Goal: Information Seeking & Learning: Compare options

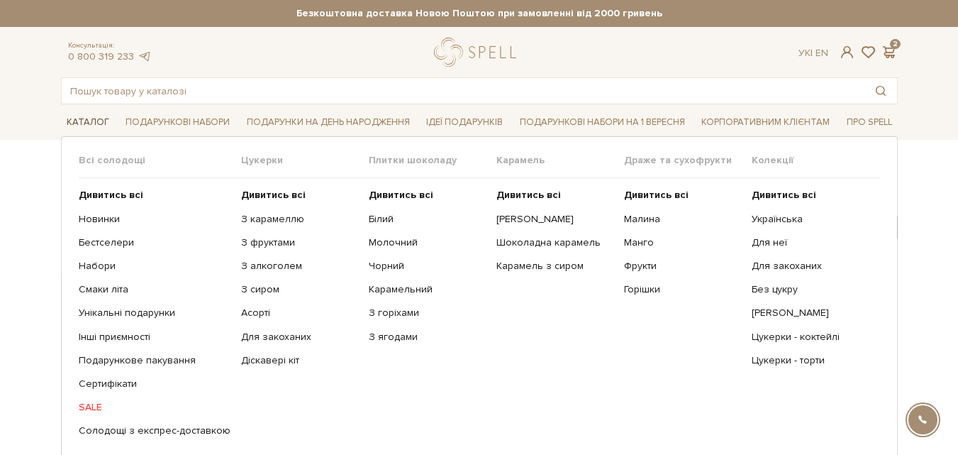
click at [90, 116] on link "Каталог" at bounding box center [88, 122] width 54 height 22
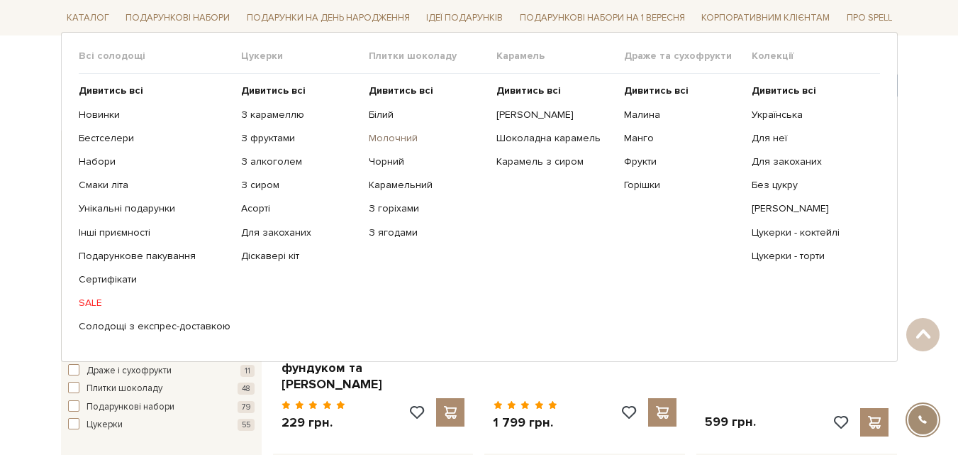
click at [372, 135] on link "Молочний" at bounding box center [427, 138] width 117 height 13
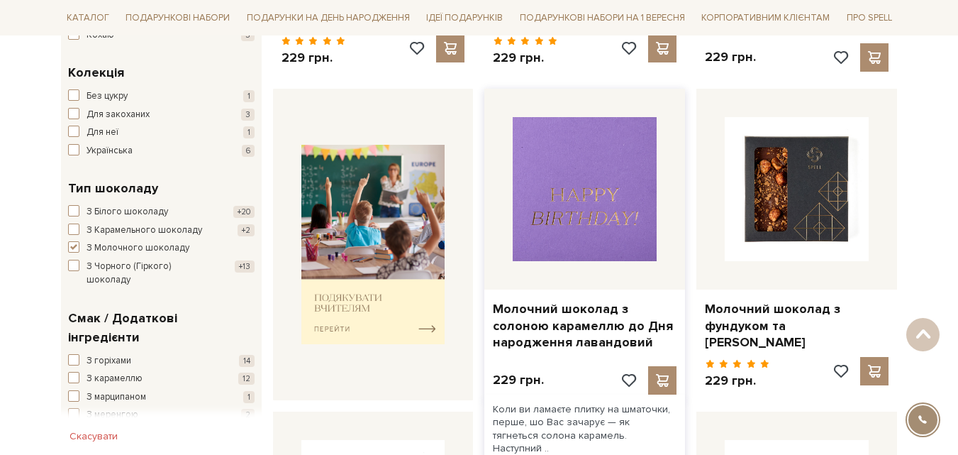
scroll to position [213, 0]
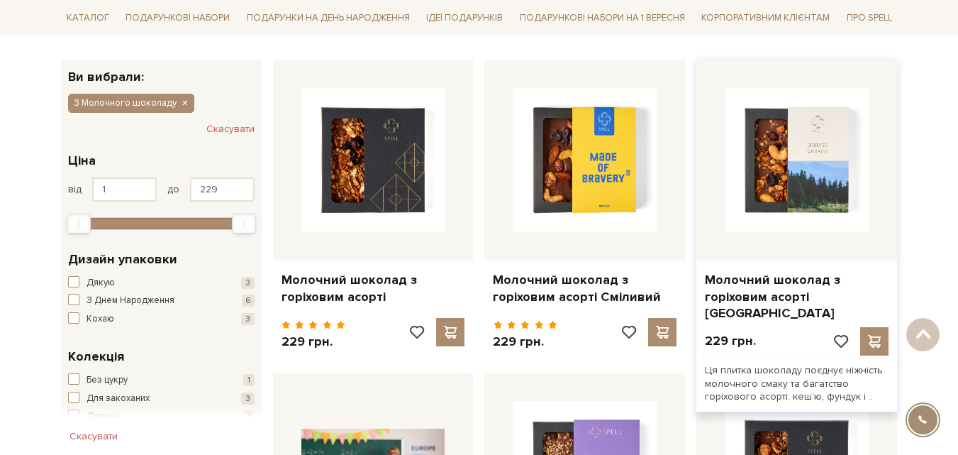
click at [786, 158] on img at bounding box center [797, 160] width 144 height 144
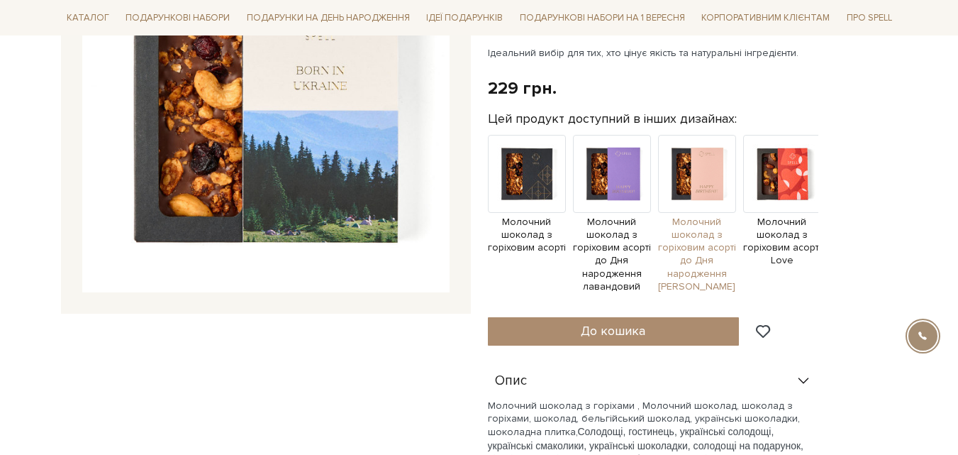
scroll to position [213, 0]
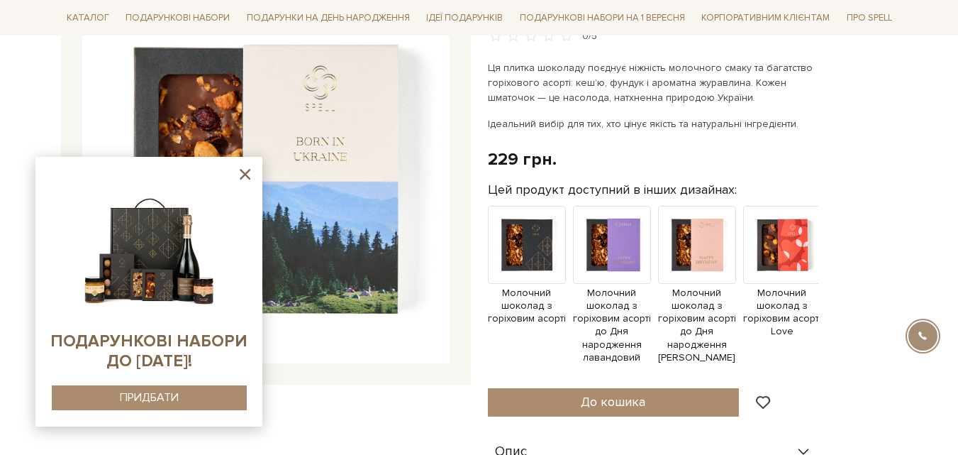
click at [240, 173] on icon at bounding box center [245, 174] width 18 height 18
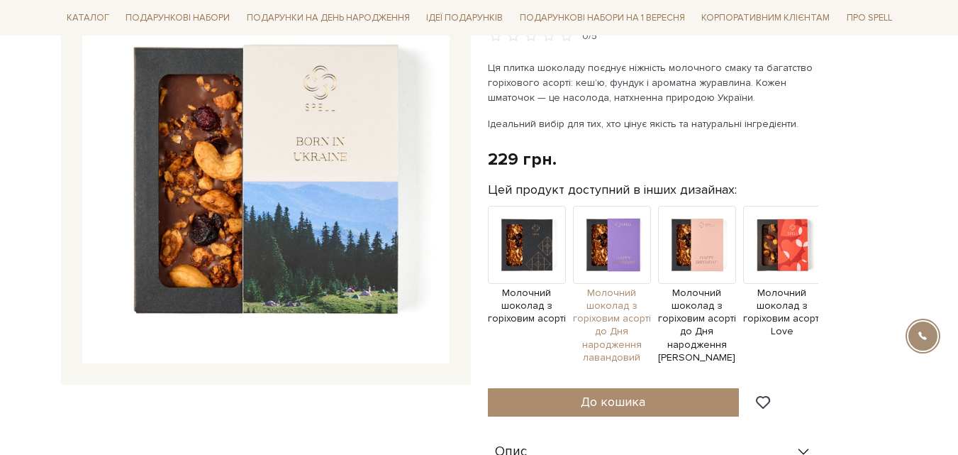
click at [624, 221] on img at bounding box center [612, 245] width 78 height 78
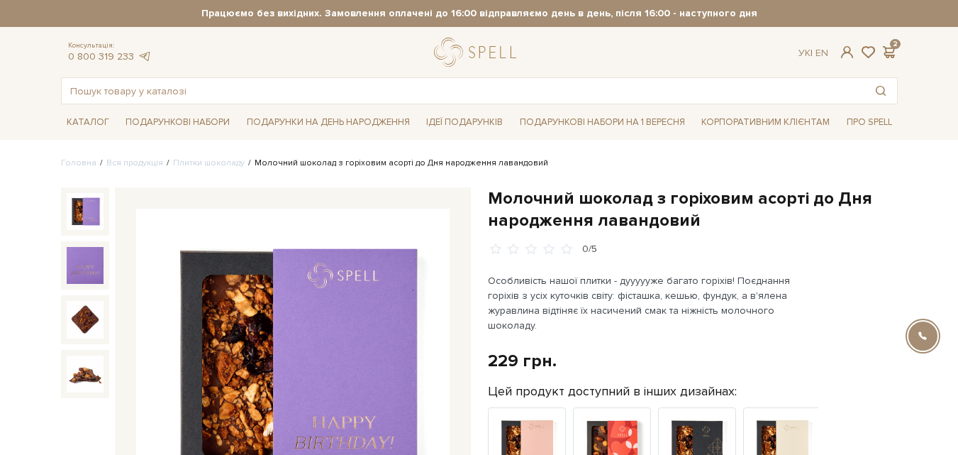
scroll to position [142, 0]
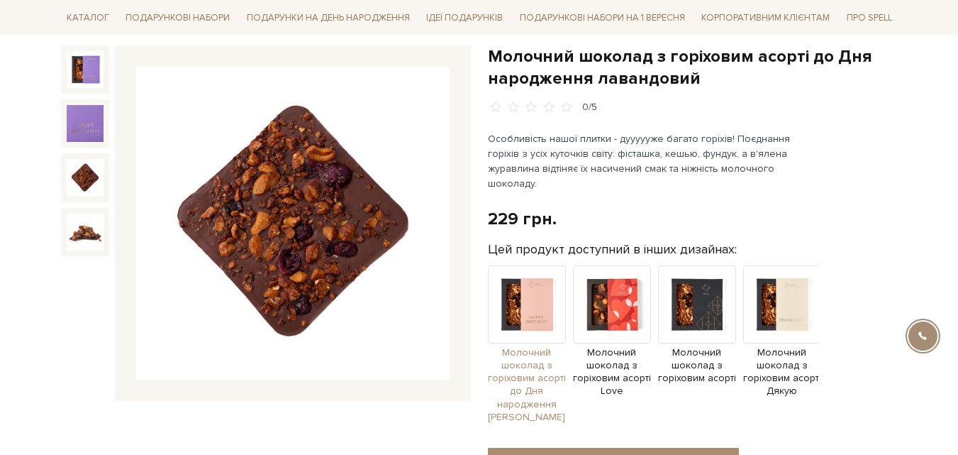
click at [528, 296] on img at bounding box center [527, 304] width 78 height 78
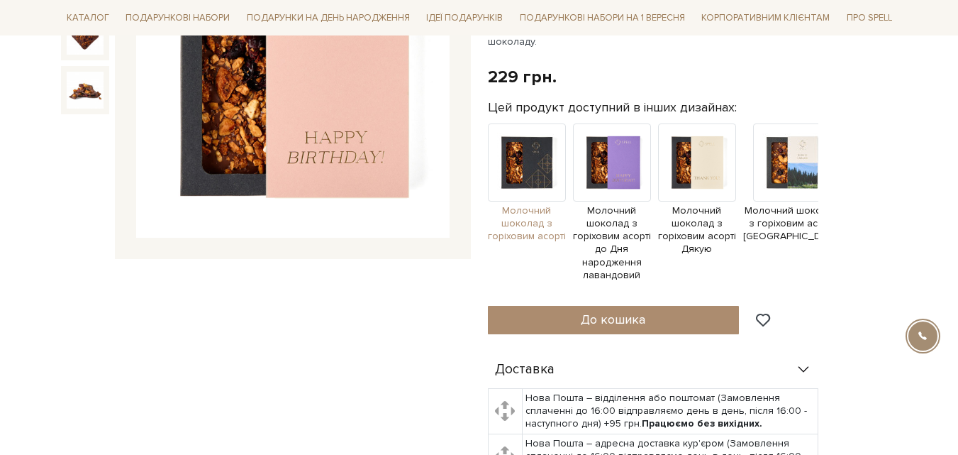
scroll to position [142, 0]
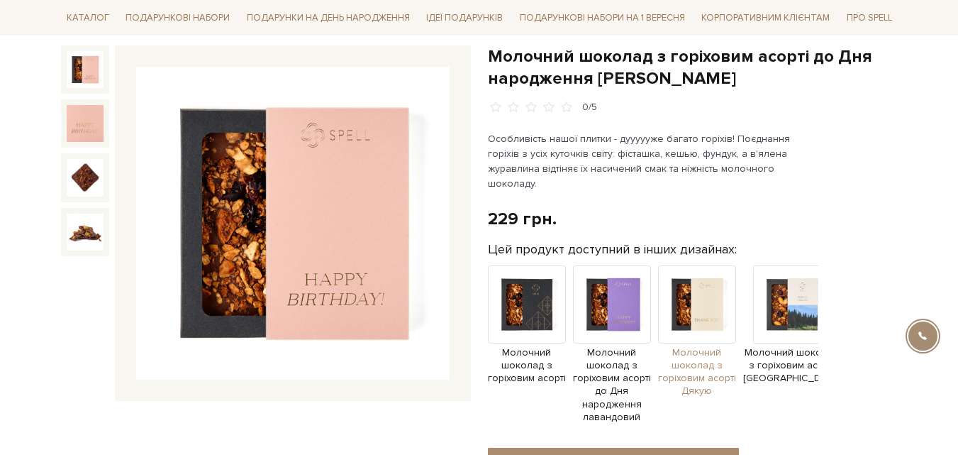
click at [709, 303] on img at bounding box center [697, 304] width 78 height 78
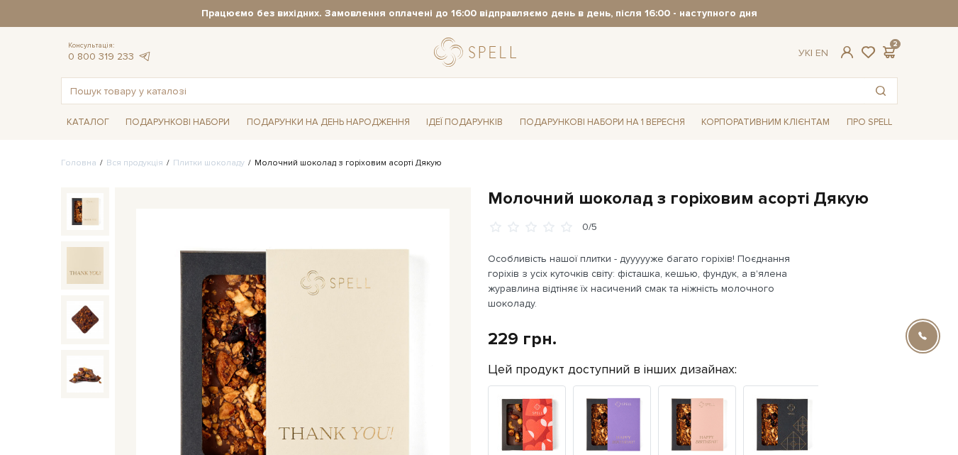
scroll to position [142, 0]
